Goal: Find specific page/section: Find specific page/section

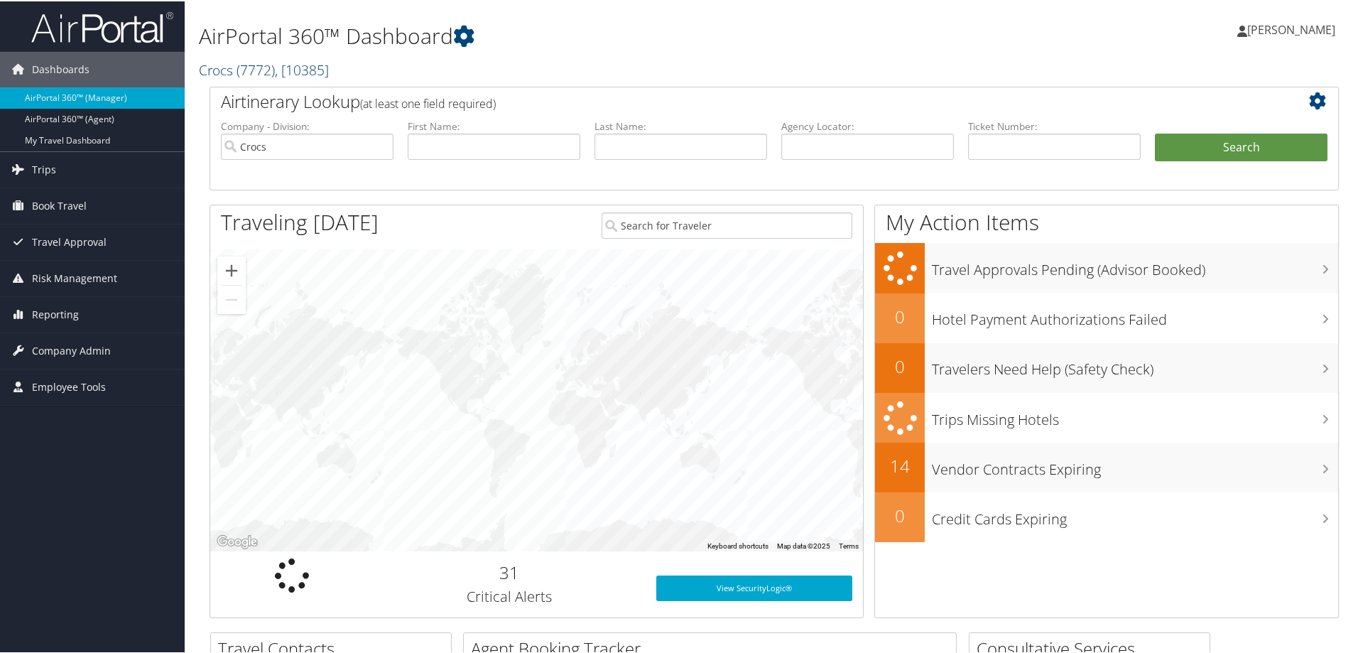
click at [318, 70] on span ", [ 10385 ]" at bounding box center [302, 68] width 54 height 19
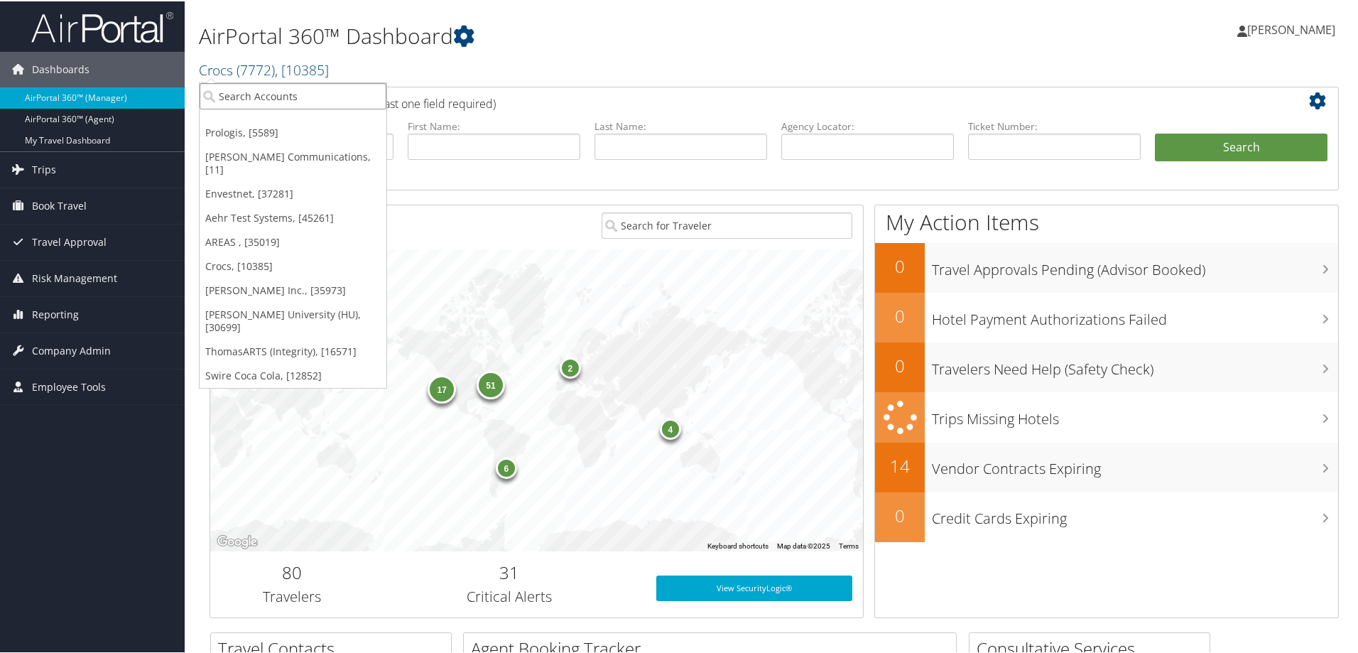
click at [223, 92] on input "search" at bounding box center [293, 95] width 187 height 26
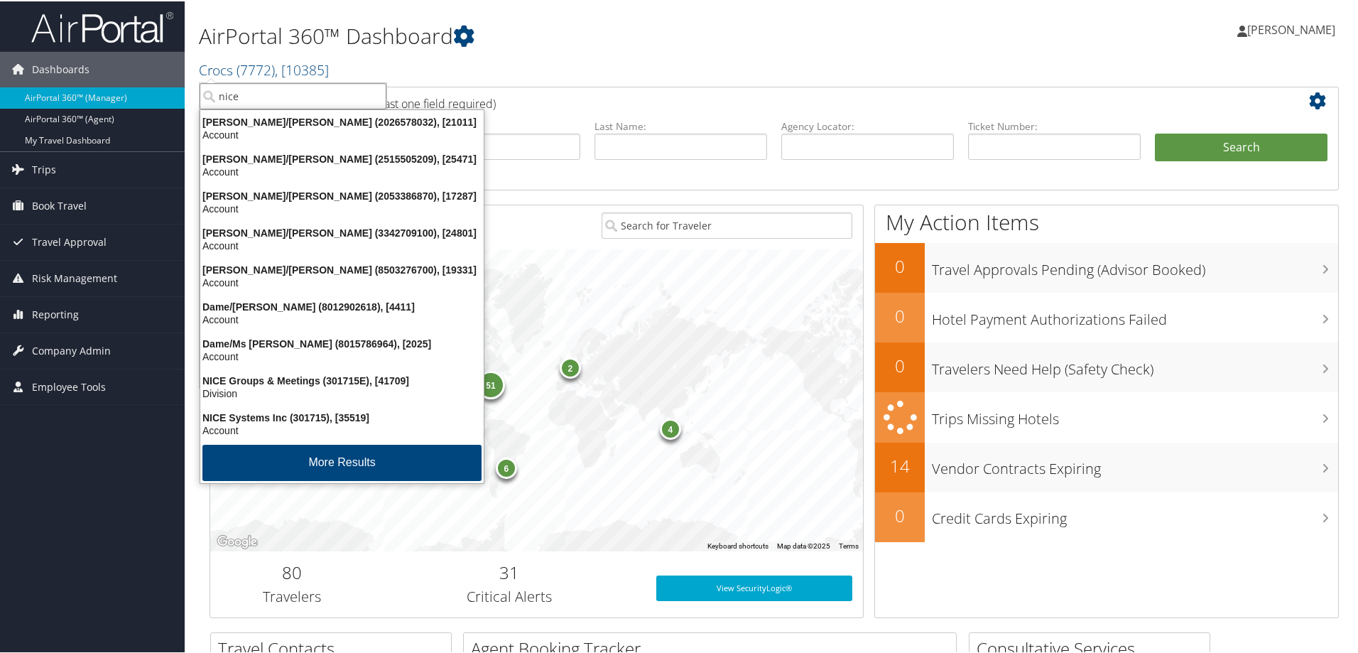
type input "nice"
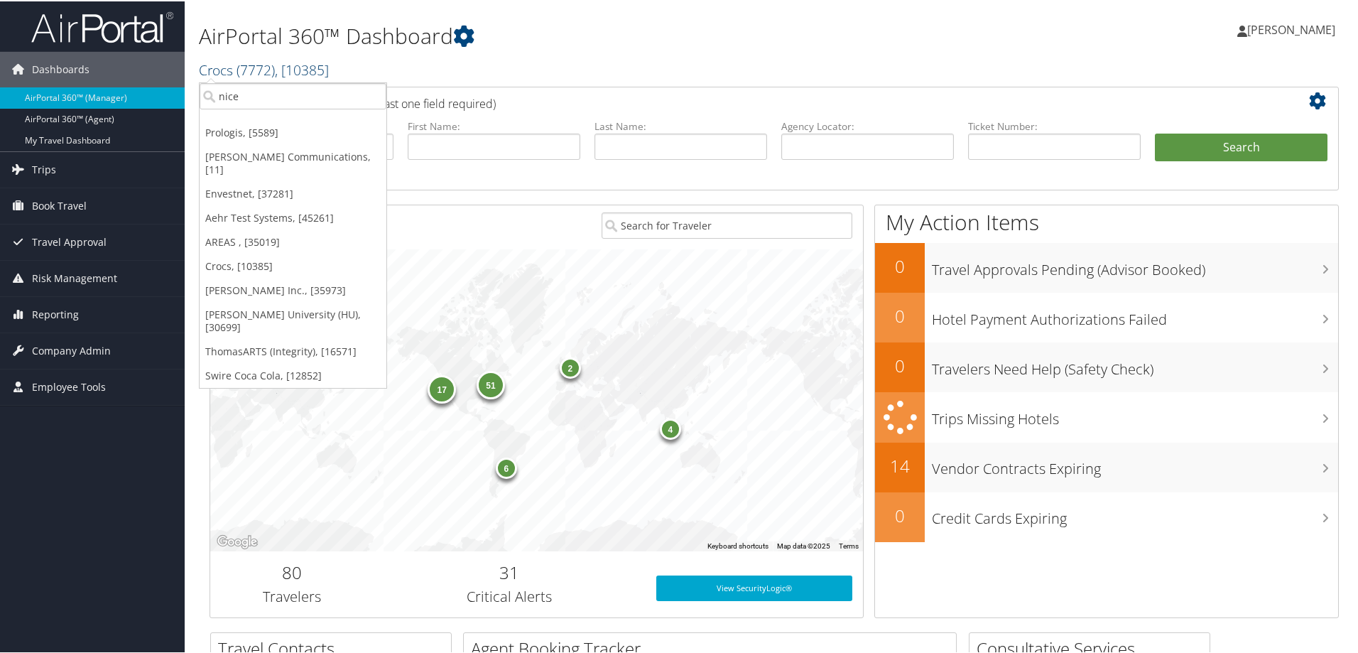
click at [212, 67] on link "Crocs ( 7772 ) , [ 10385 ]" at bounding box center [264, 68] width 130 height 19
click at [239, 94] on input "nice" at bounding box center [293, 95] width 187 height 26
type input "nice"
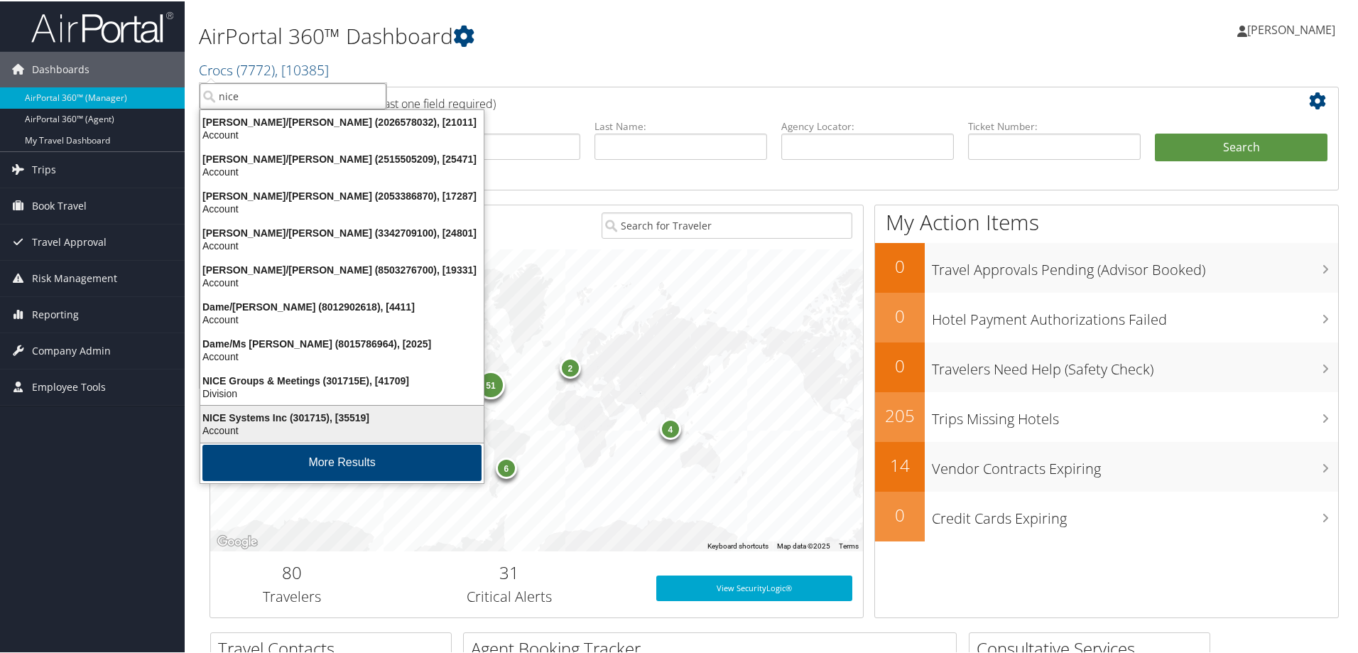
click at [260, 417] on div "NICE Systems Inc (301715), [35519]" at bounding box center [342, 416] width 300 height 13
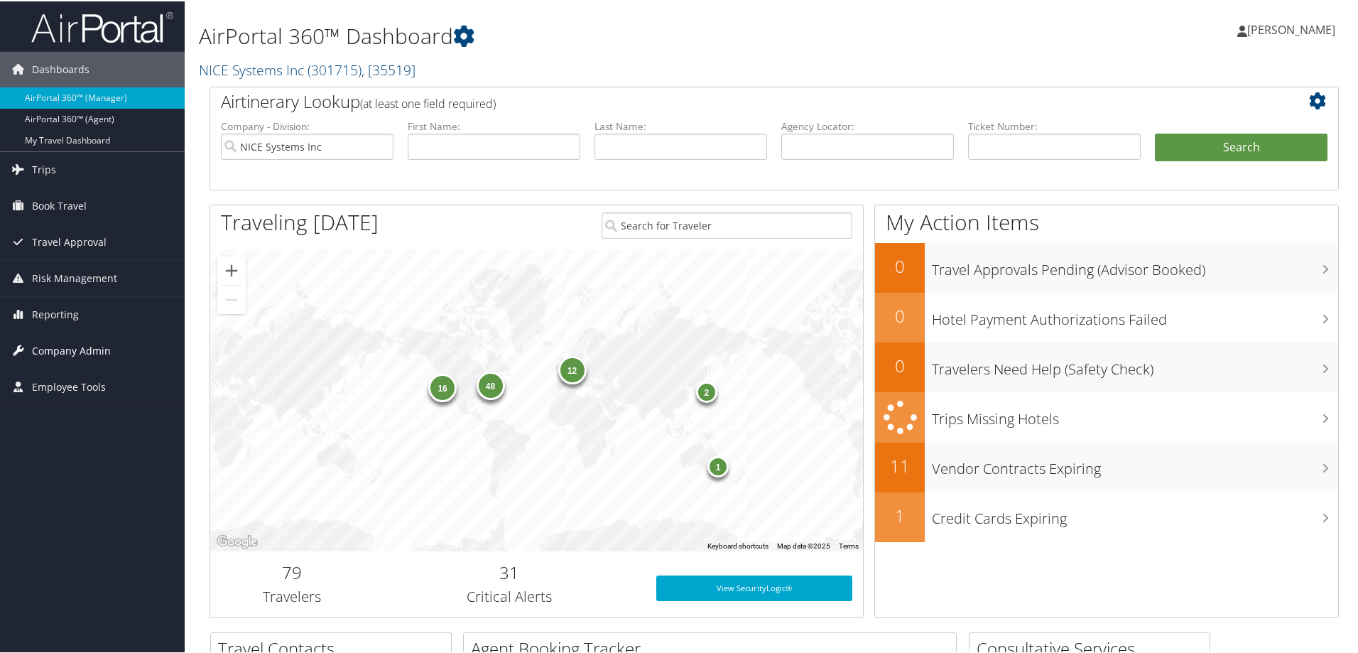
click at [81, 345] on span "Company Admin" at bounding box center [71, 350] width 79 height 36
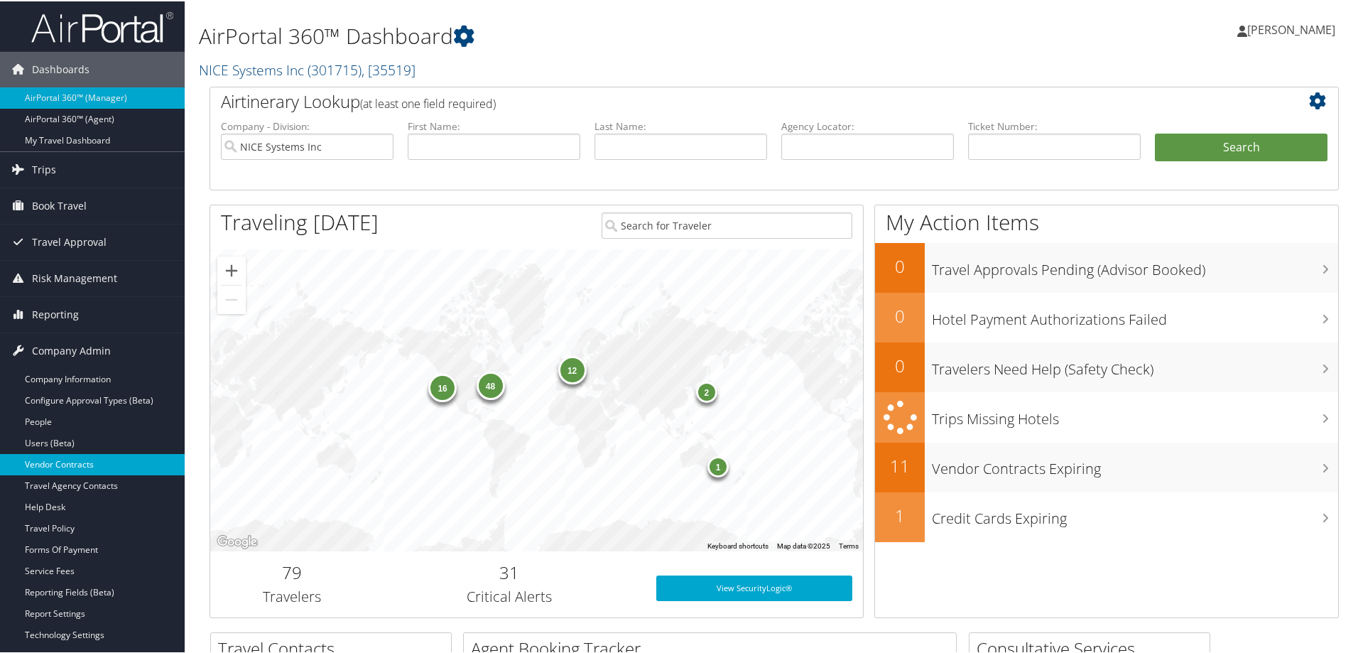
click at [93, 462] on link "Vendor Contracts" at bounding box center [92, 462] width 185 height 21
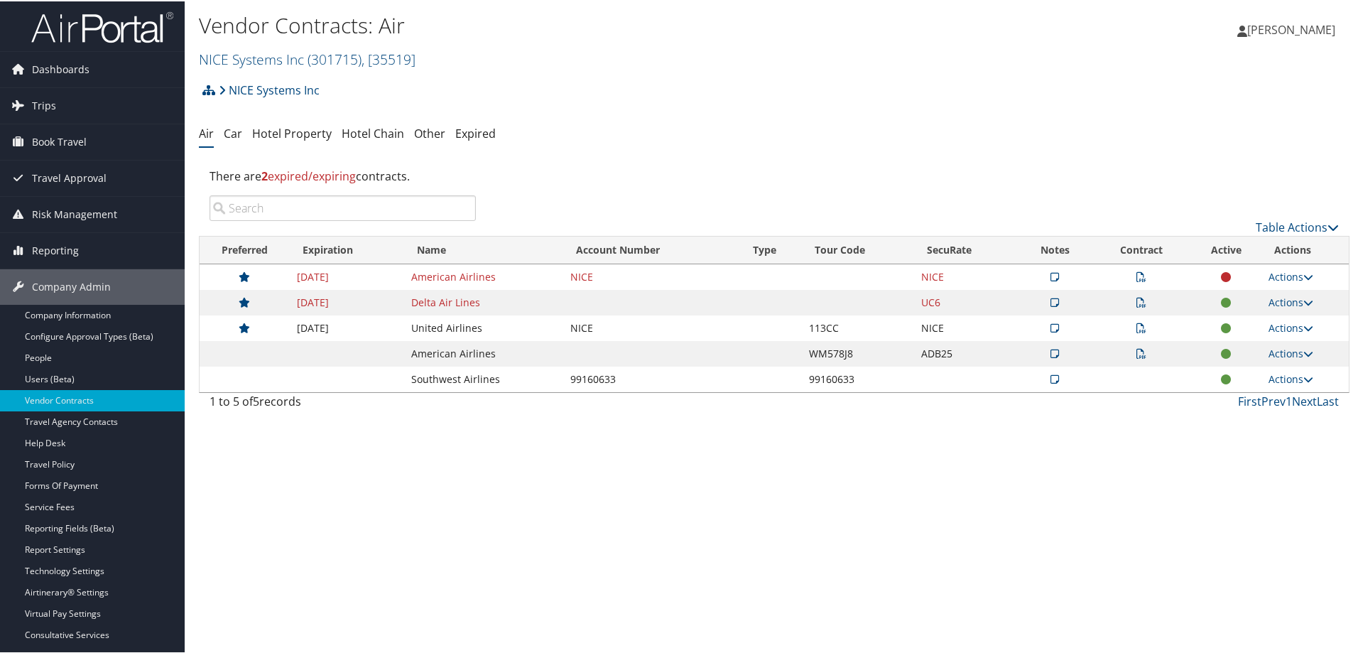
click at [1136, 327] on icon at bounding box center [1141, 327] width 10 height 10
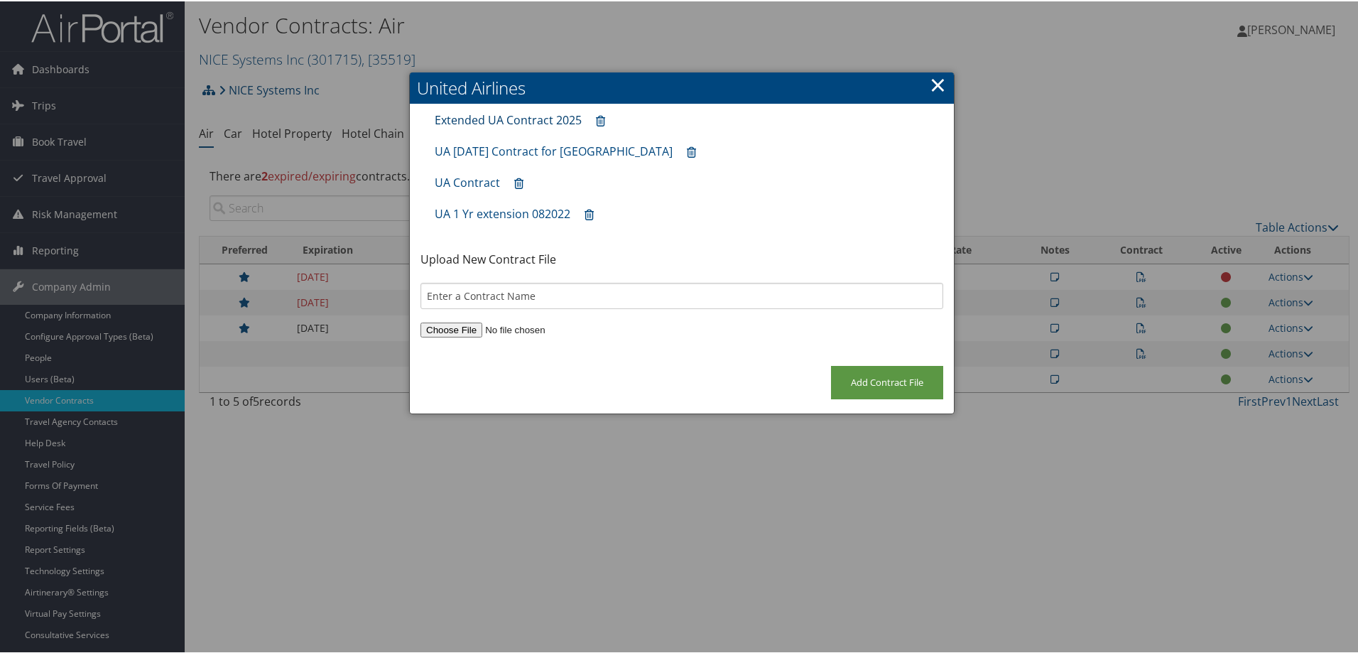
click at [489, 121] on link "Extended UA Contract 2025" at bounding box center [508, 119] width 147 height 16
click at [467, 180] on link "UA Contract" at bounding box center [467, 181] width 65 height 16
click at [932, 82] on link "×" at bounding box center [937, 83] width 16 height 28
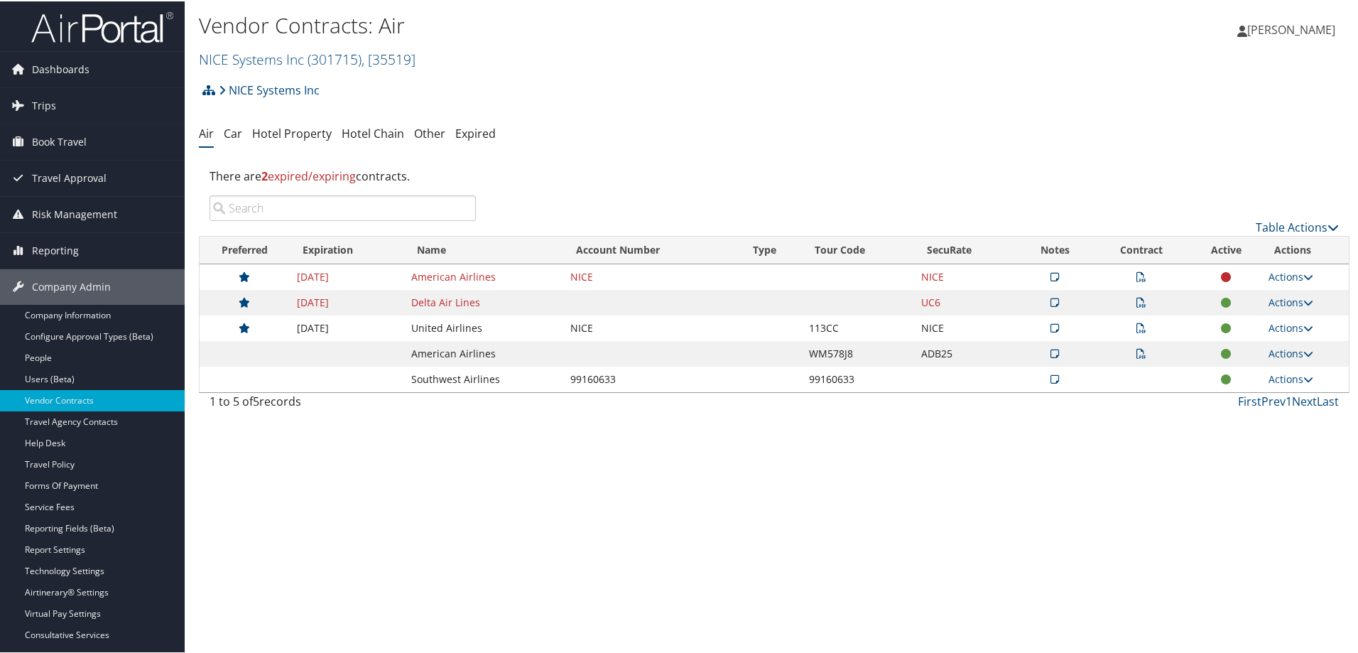
click at [62, 37] on img at bounding box center [102, 25] width 142 height 33
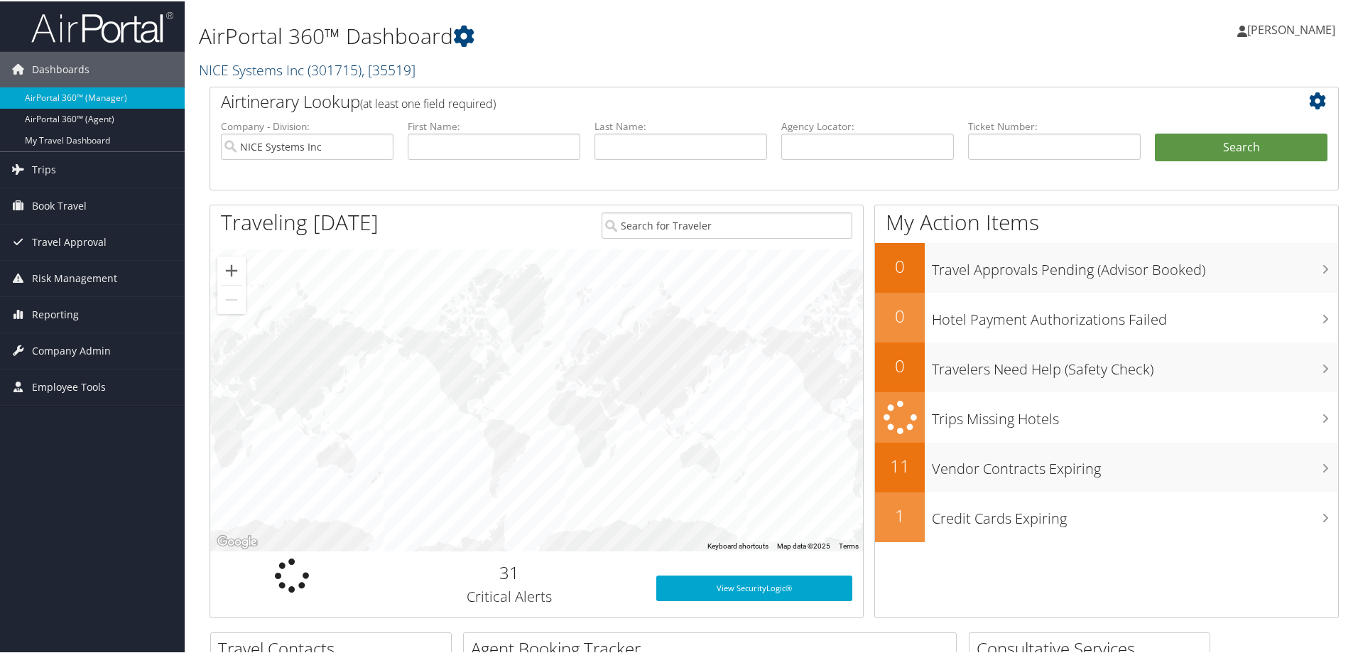
click at [239, 67] on link "NICE Systems Inc ( 301715 ) , [ 35519 ]" at bounding box center [307, 68] width 217 height 19
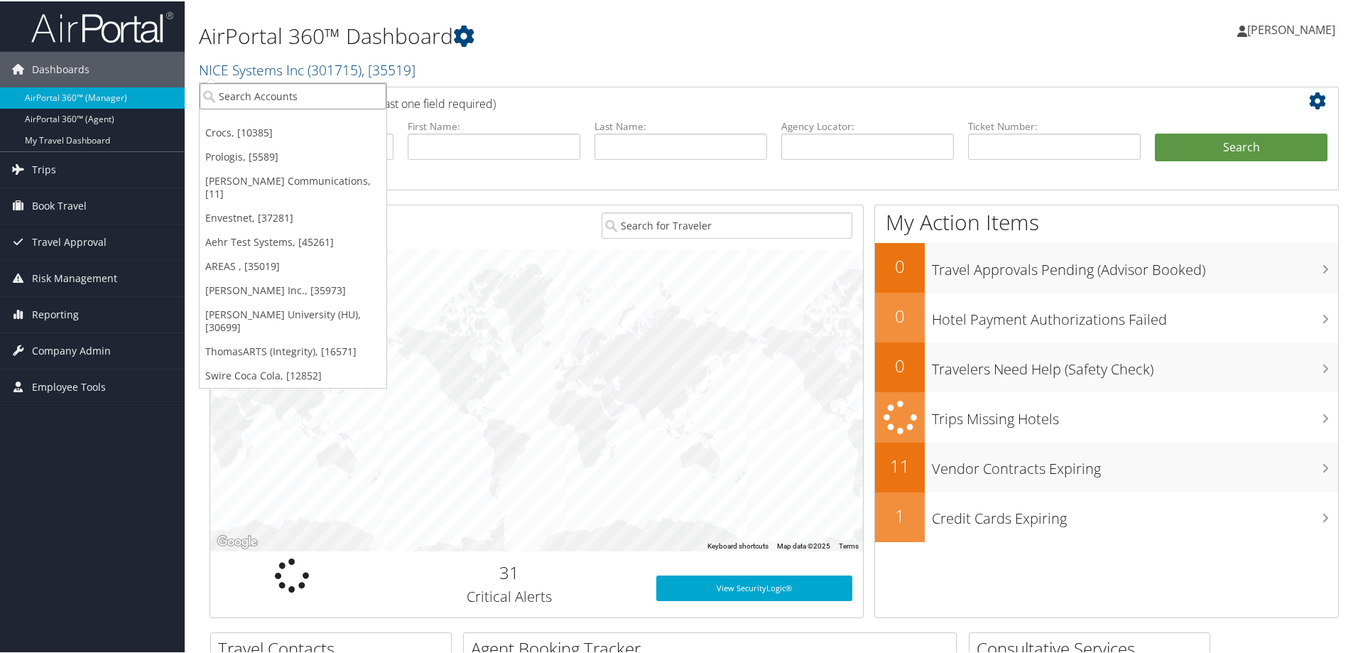
click at [244, 95] on input "search" at bounding box center [293, 95] width 187 height 26
type input "merit"
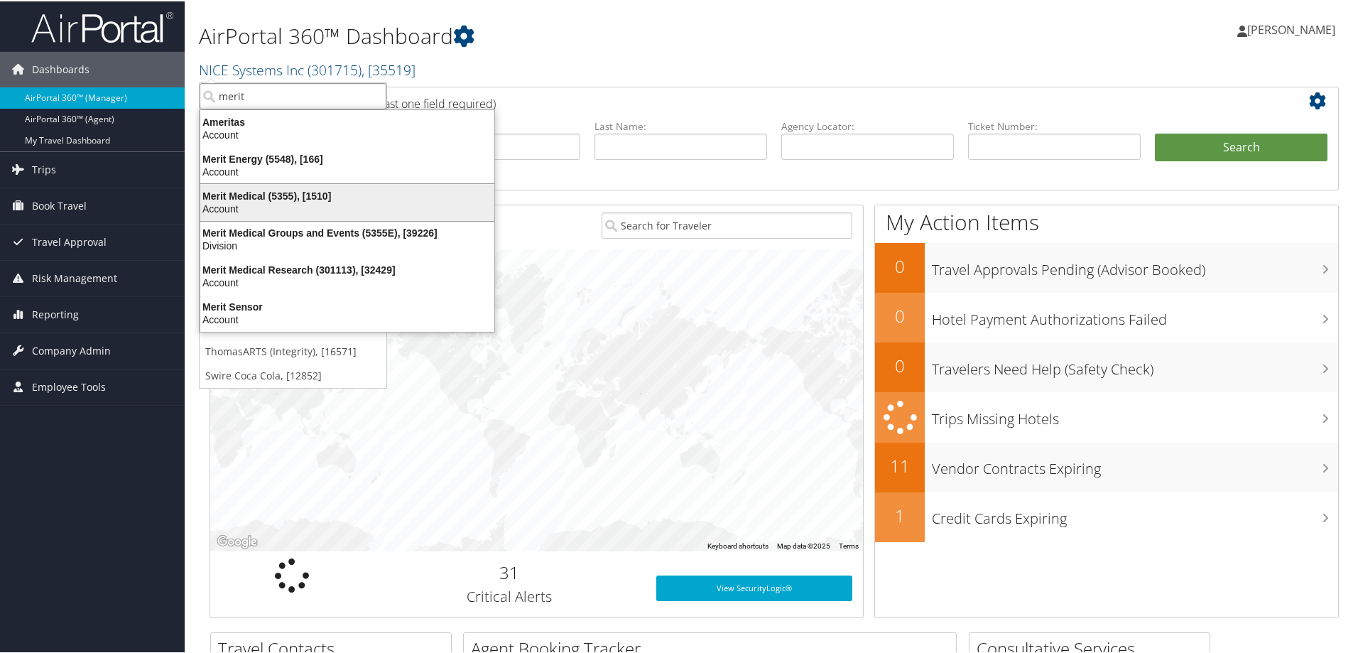
click at [249, 195] on div "Merit Medical (5355), [1510]" at bounding box center [347, 194] width 311 height 13
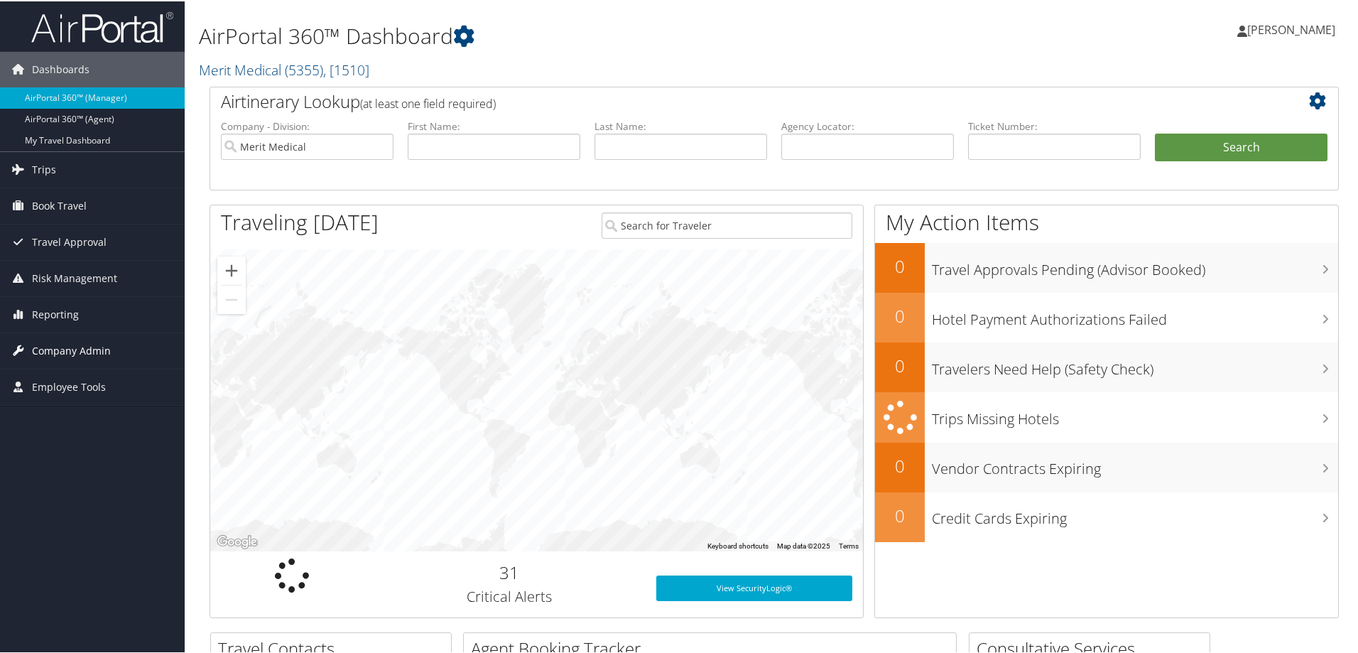
click at [62, 342] on span "Company Admin" at bounding box center [71, 350] width 79 height 36
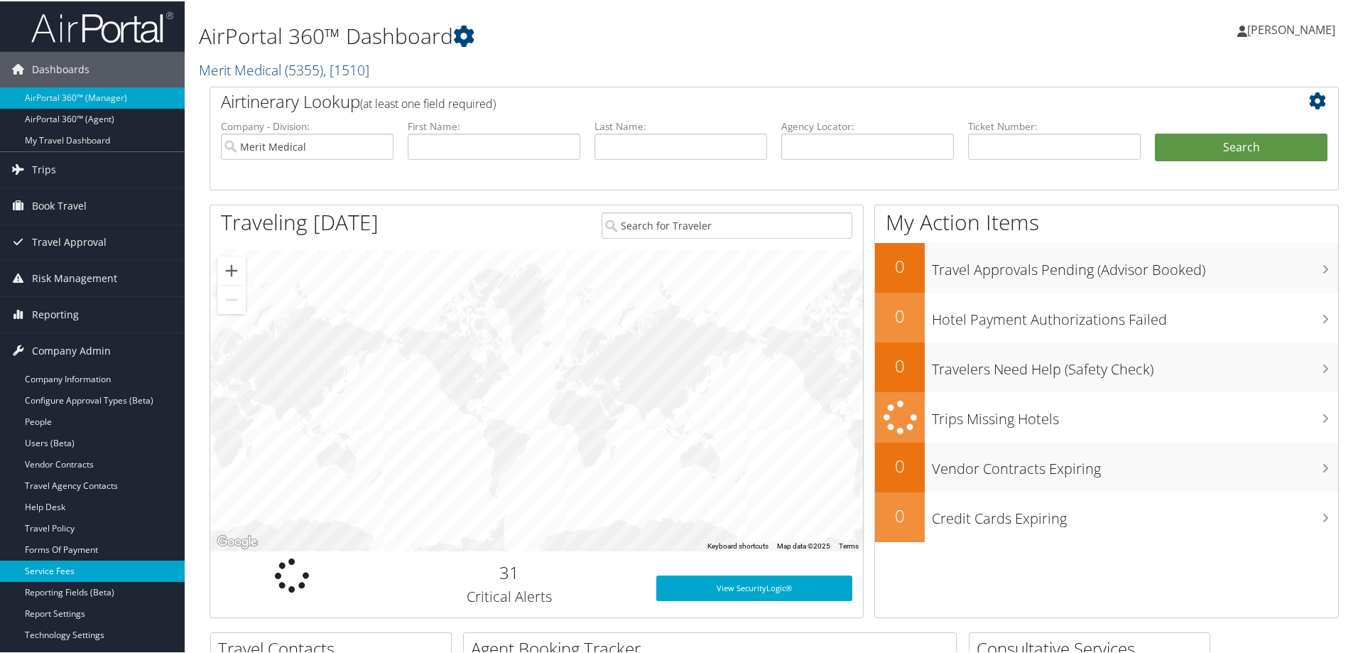
click at [72, 567] on link "Service Fees" at bounding box center [92, 569] width 185 height 21
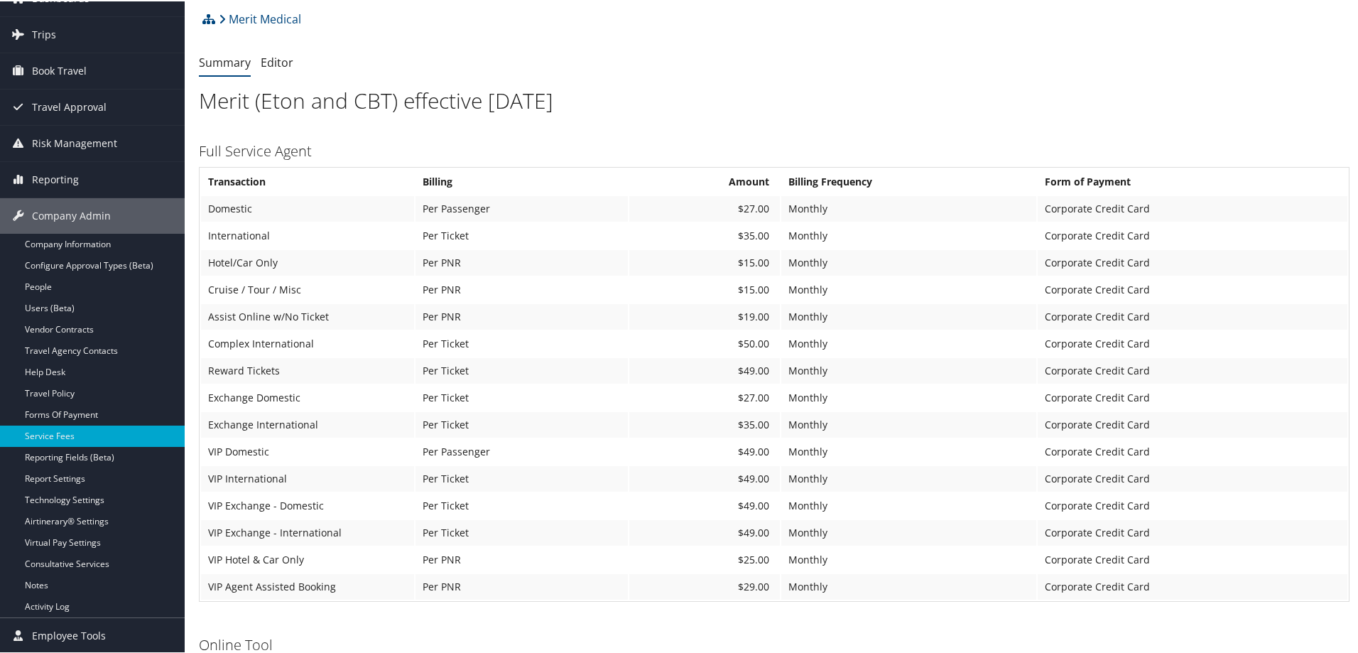
scroll to position [142, 0]
